Goal: Check status: Check status

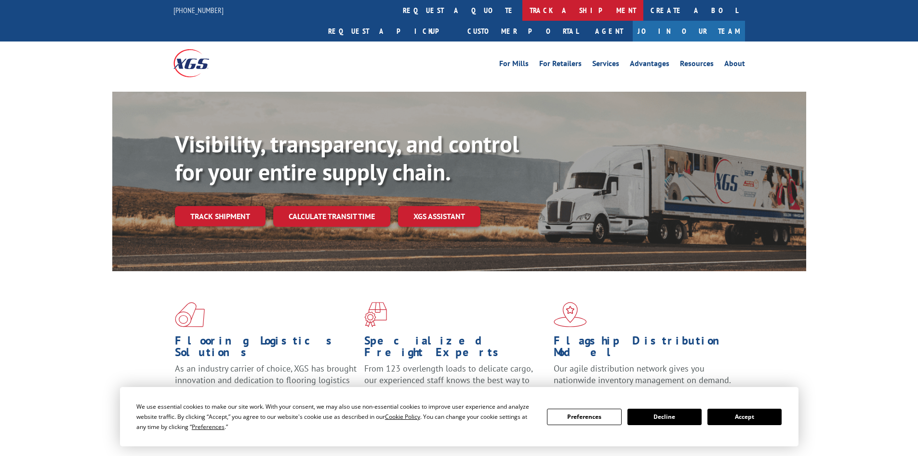
click at [523, 10] on link "track a shipment" at bounding box center [583, 10] width 121 height 21
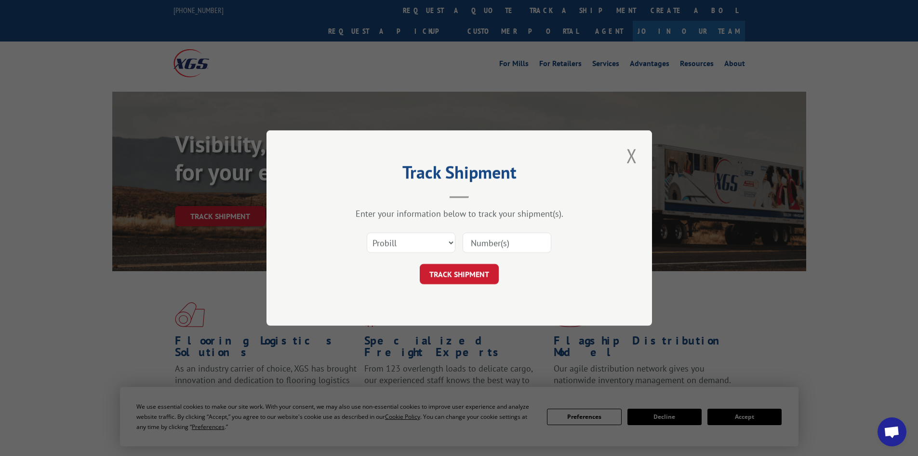
click at [488, 247] on input at bounding box center [507, 242] width 89 height 20
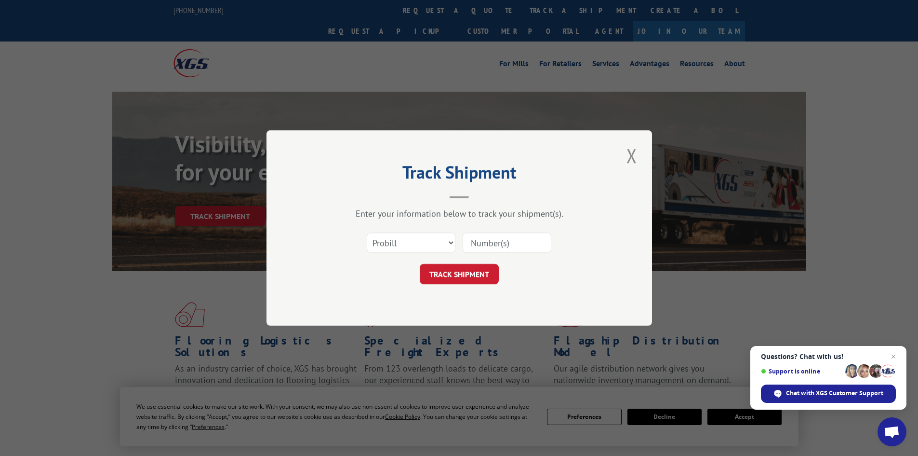
paste input "4845708"
type input "4845708"
click at [482, 270] on button "TRACK SHIPMENT" at bounding box center [459, 274] width 79 height 20
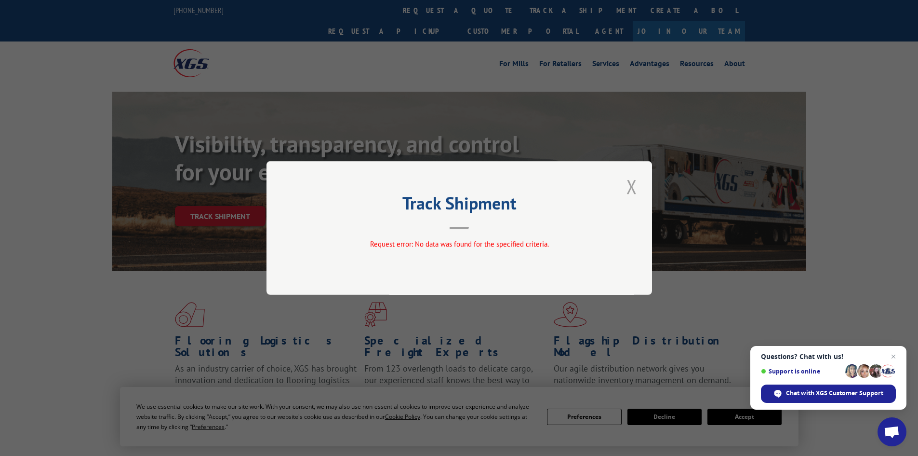
click at [635, 188] on button "Close modal" at bounding box center [632, 186] width 16 height 27
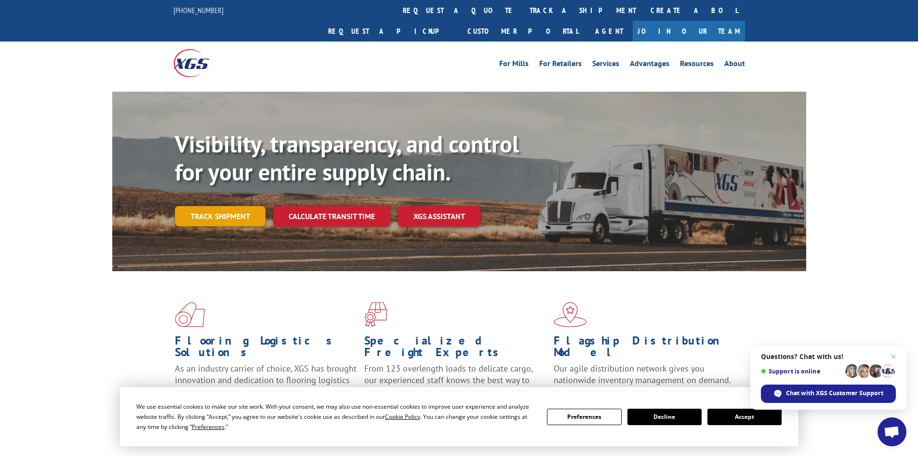
click at [230, 206] on link "Track shipment" at bounding box center [220, 216] width 91 height 20
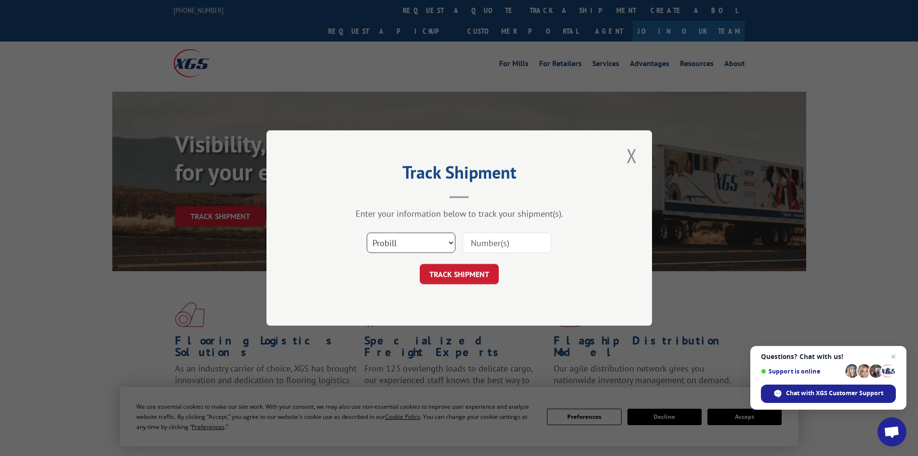
click at [374, 239] on select "Select category... Probill BOL PO" at bounding box center [411, 242] width 89 height 20
select select "bol"
click at [367, 232] on select "Select category... Probill BOL PO" at bounding box center [411, 242] width 89 height 20
click at [495, 252] on input at bounding box center [507, 242] width 89 height 20
paste input "4845708"
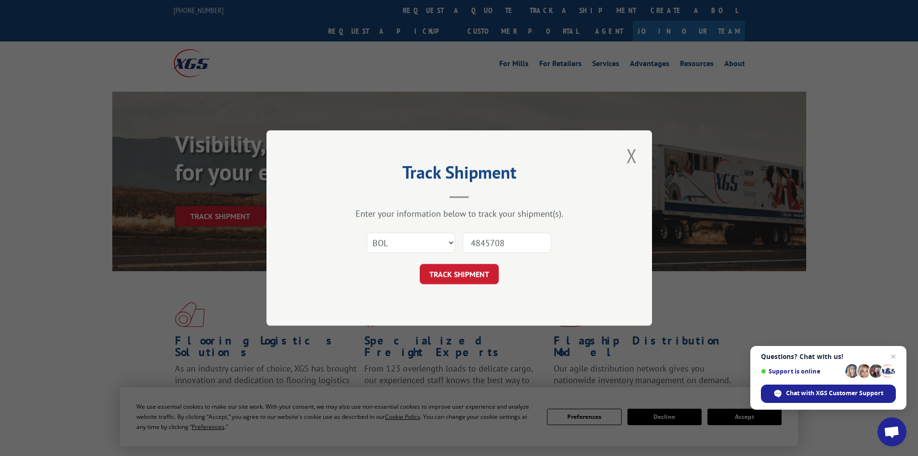
type input "4845708"
drag, startPoint x: 440, startPoint y: 260, endPoint x: 438, endPoint y: 269, distance: 9.0
click at [438, 269] on form "Select category... Probill BOL PO 4845708 TRACK SHIPMENT" at bounding box center [459, 255] width 289 height 57
click at [437, 271] on button "TRACK SHIPMENT" at bounding box center [459, 274] width 79 height 20
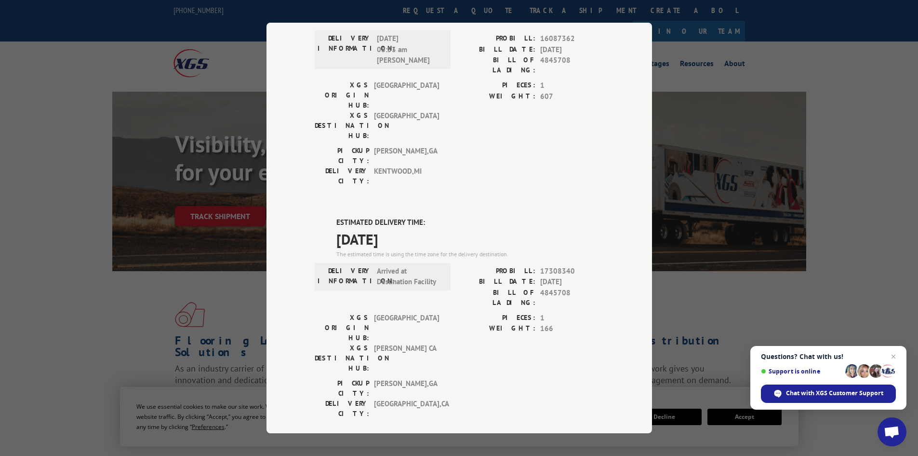
scroll to position [48, 0]
